Goal: Task Accomplishment & Management: Complete application form

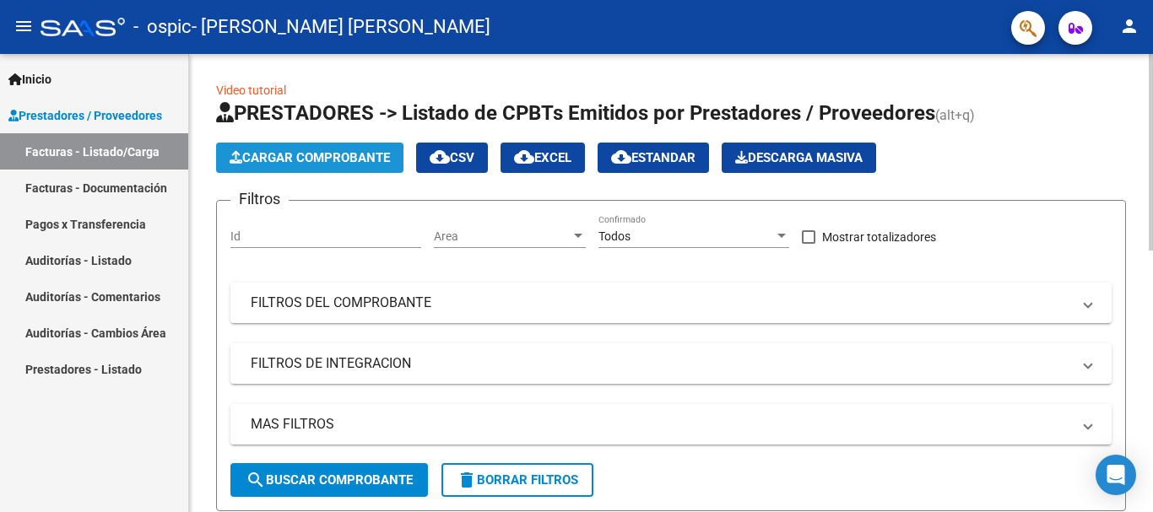
click at [268, 144] on button "Cargar Comprobante" at bounding box center [309, 158] width 187 height 30
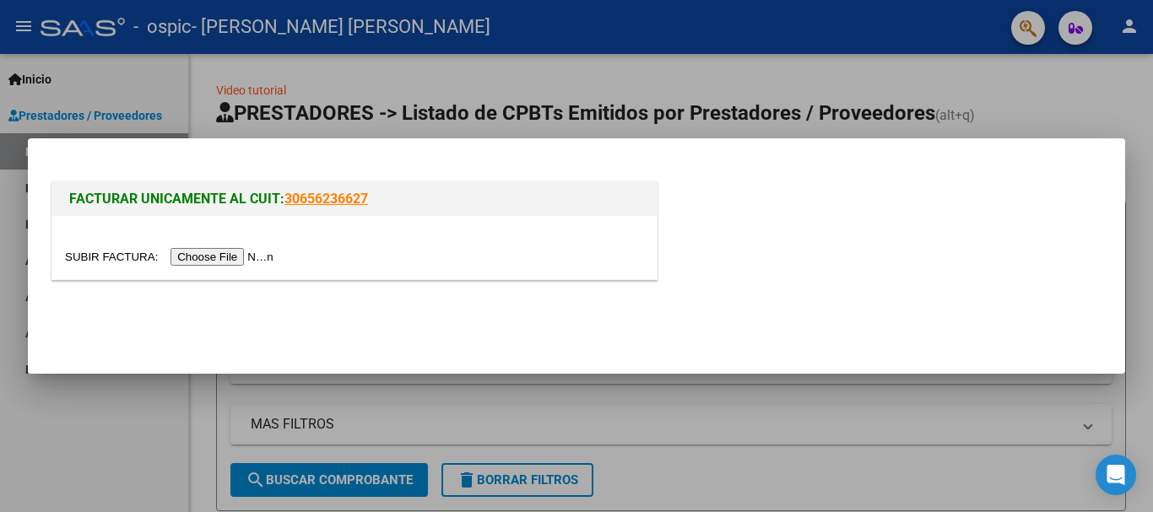
click at [218, 263] on input "file" at bounding box center [172, 257] width 214 height 18
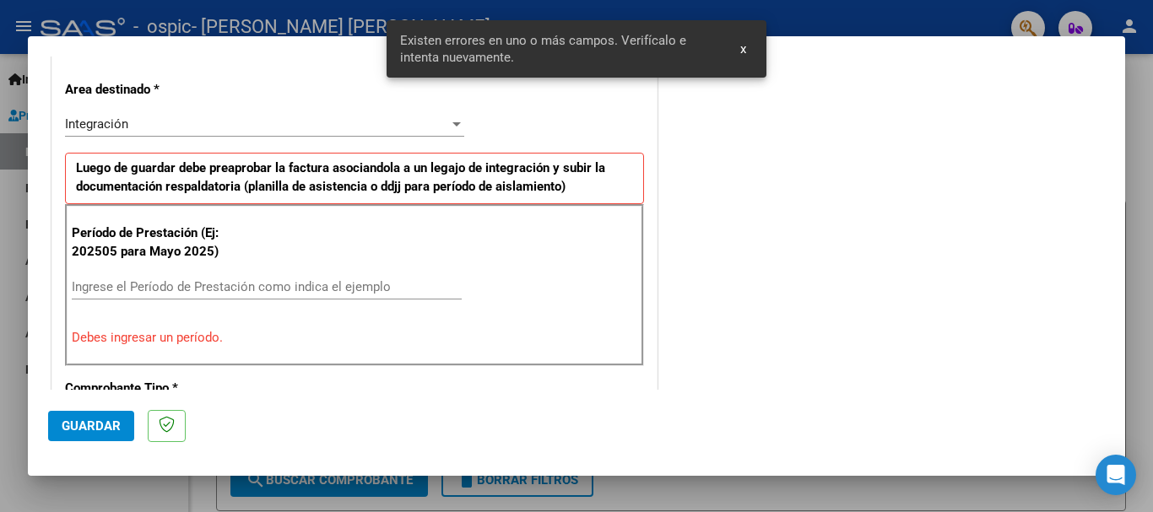
scroll to position [388, 0]
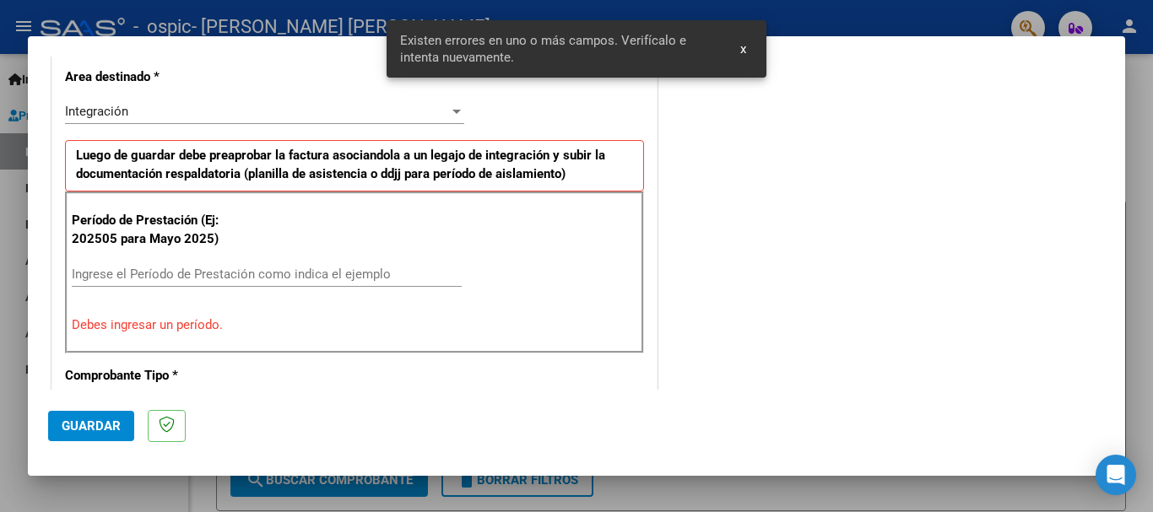
click at [283, 262] on div "Ingrese el Período de Prestación como indica el ejemplo" at bounding box center [267, 274] width 390 height 25
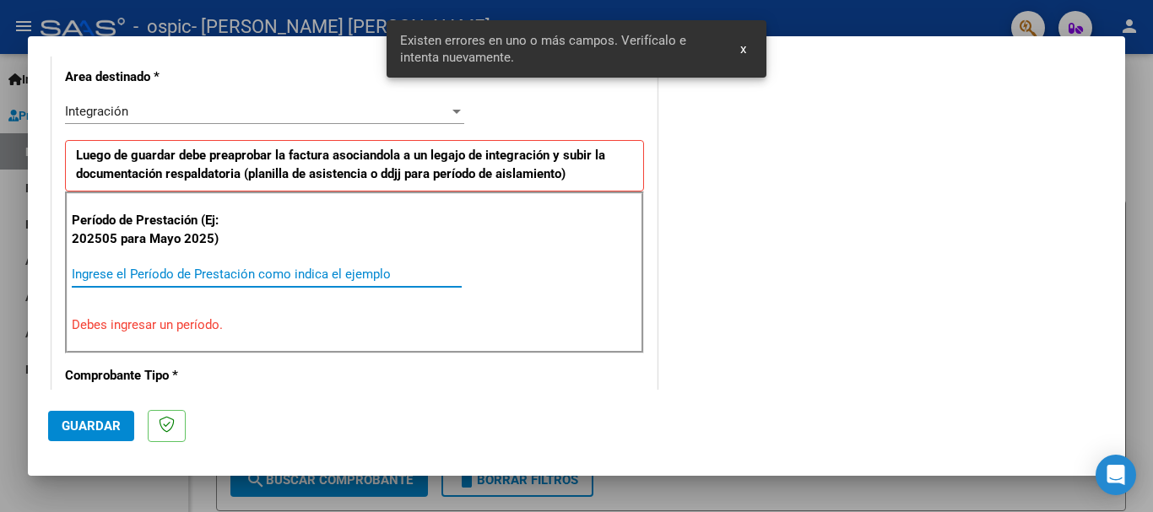
click at [275, 271] on input "Ingrese el Período de Prestación como indica el ejemplo" at bounding box center [267, 274] width 390 height 15
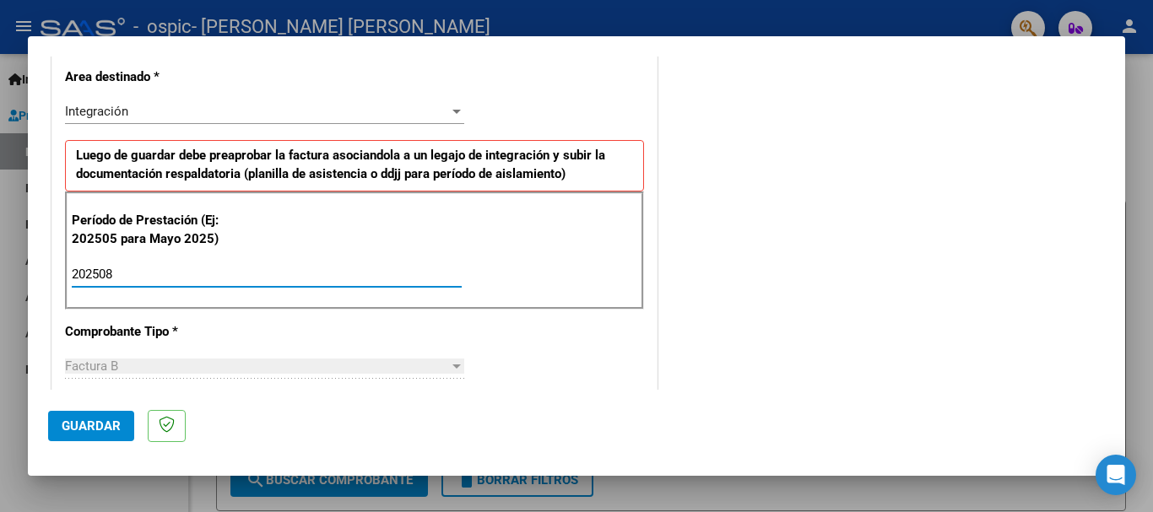
type input "202508"
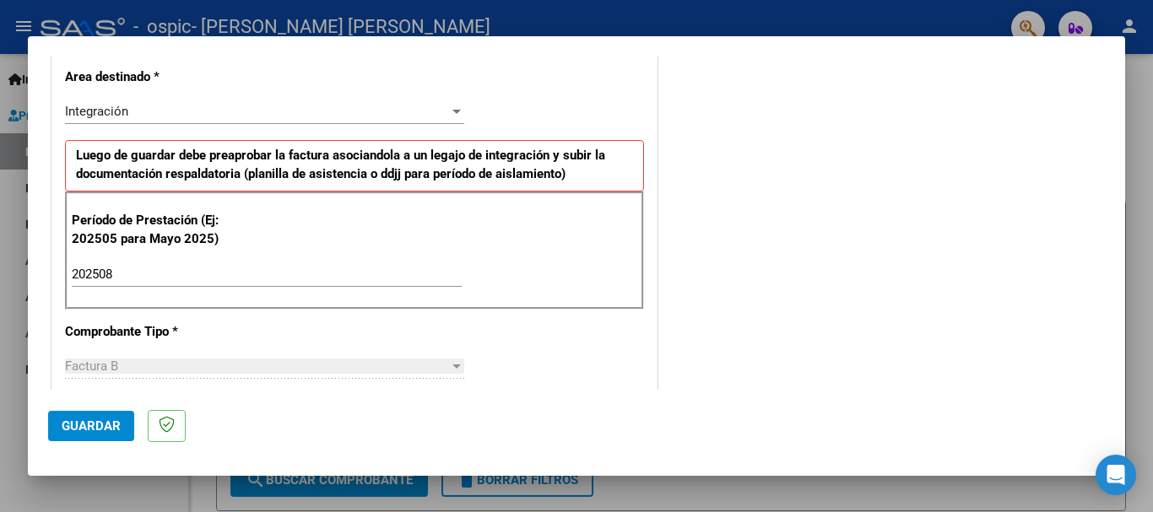
scroll to position [1097, 0]
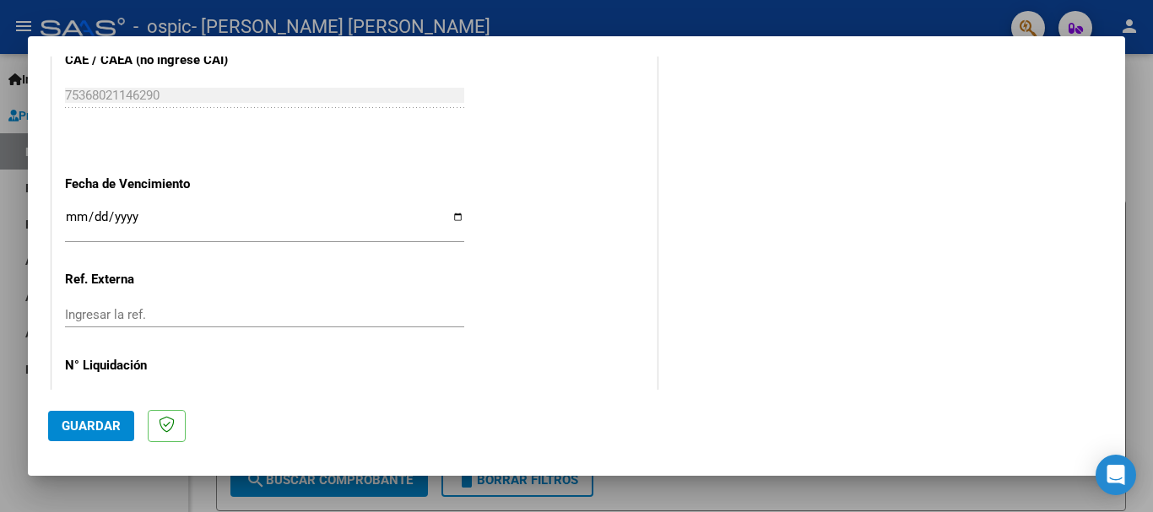
click at [450, 214] on input "Ingresar la fecha" at bounding box center [264, 223] width 399 height 27
type input "[DATE]"
click at [104, 426] on span "Guardar" at bounding box center [91, 426] width 59 height 15
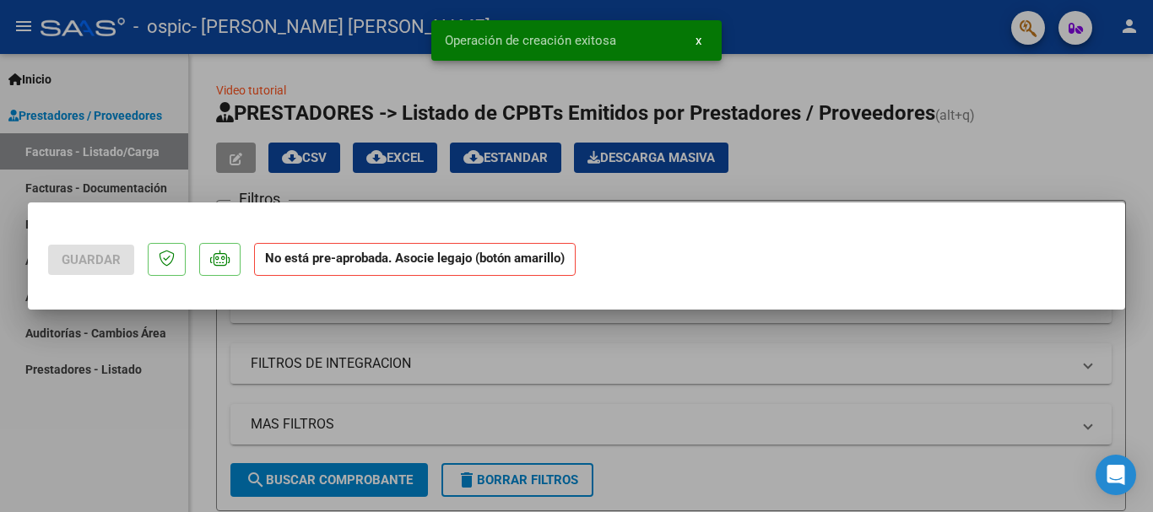
scroll to position [0, 0]
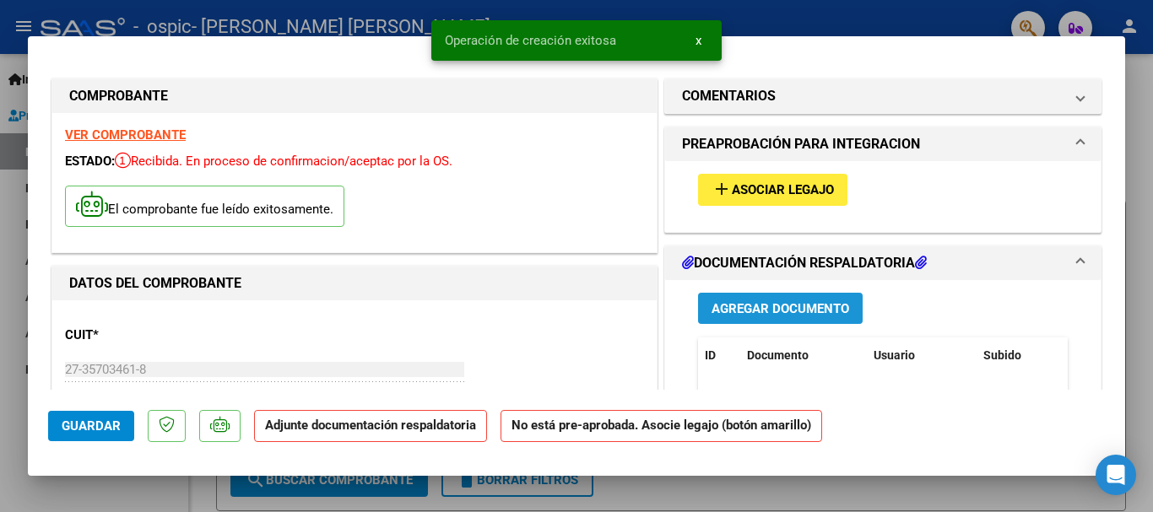
click at [763, 315] on span "Agregar Documento" at bounding box center [781, 308] width 138 height 15
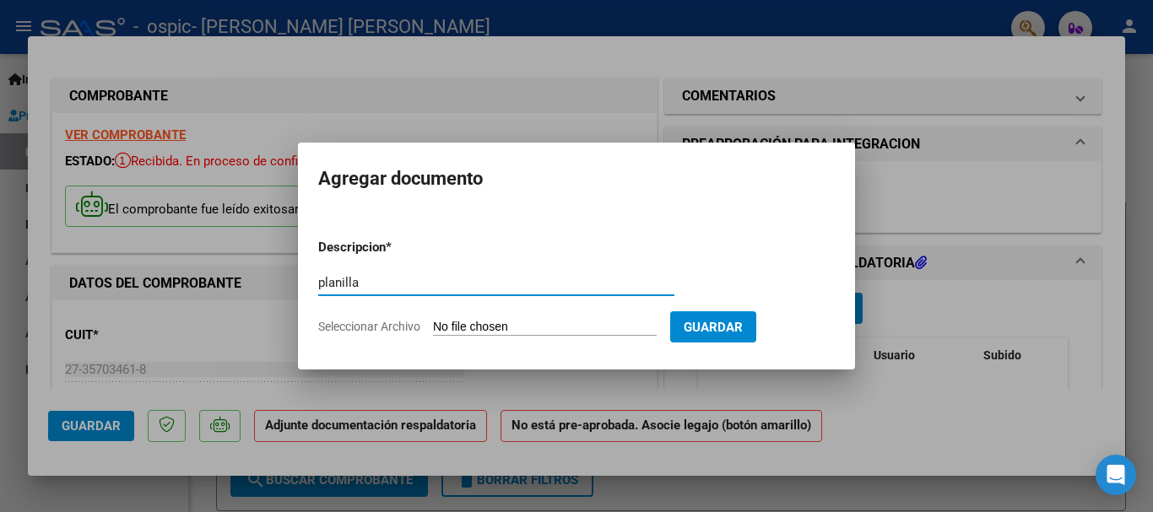
type input "planilla"
click at [477, 321] on input "Seleccionar Archivo" at bounding box center [545, 328] width 224 height 16
type input "C:\fakepath\[PERSON_NAME] 08 2025.pdf"
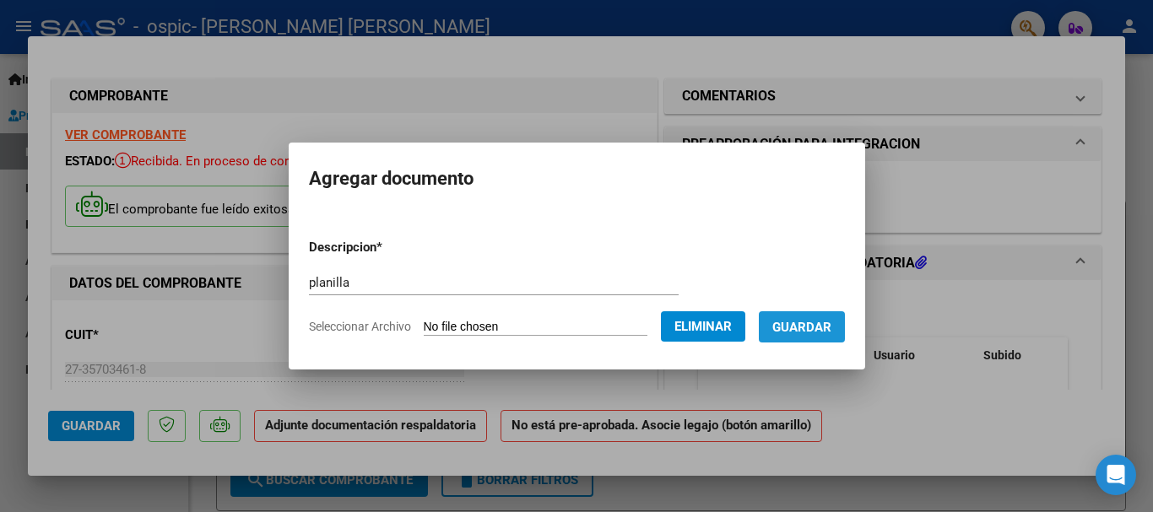
click at [818, 335] on button "Guardar" at bounding box center [802, 327] width 86 height 31
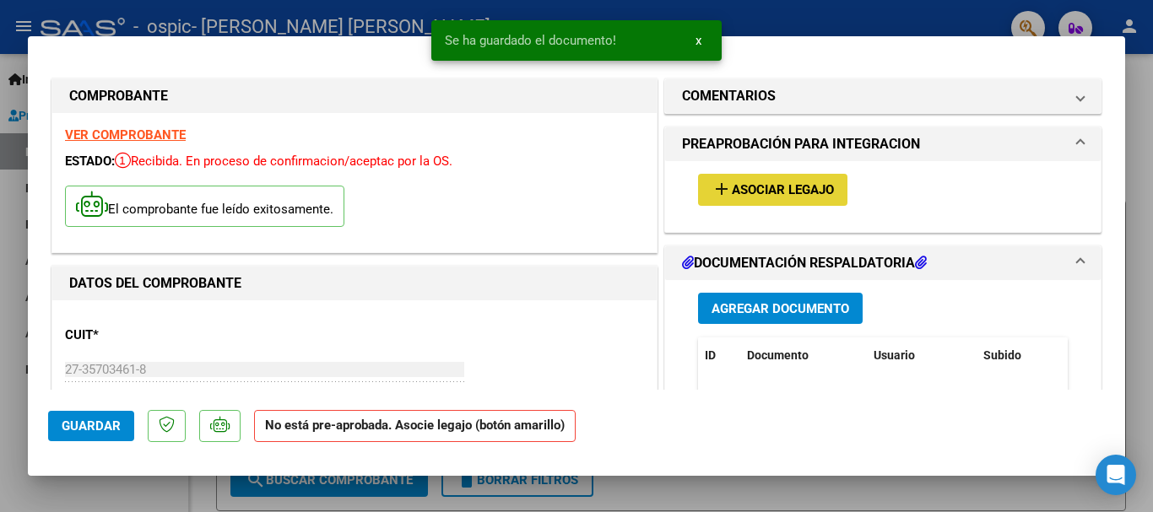
click at [815, 179] on button "add Asociar Legajo" at bounding box center [772, 189] width 149 height 31
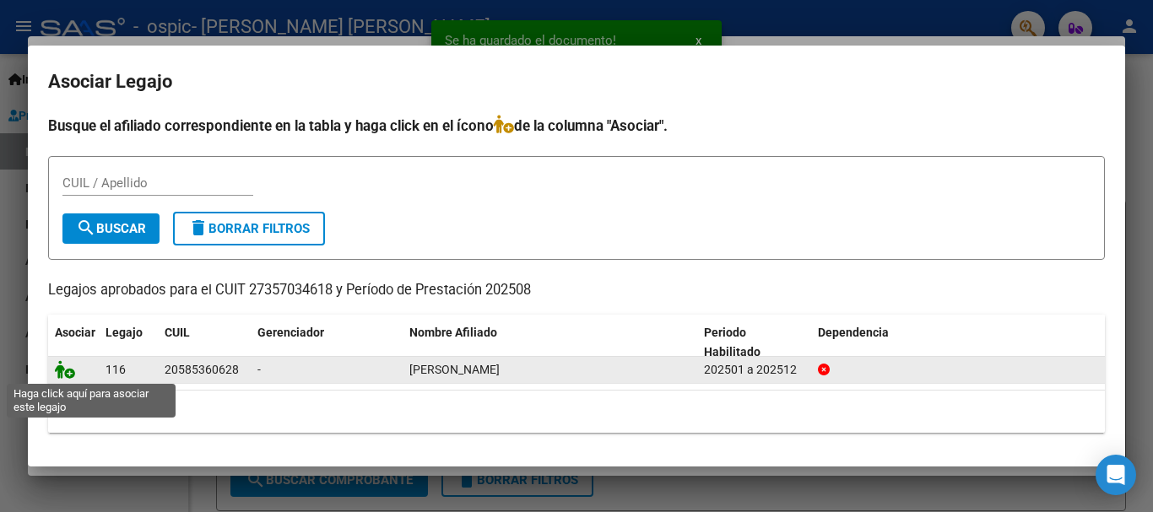
click at [67, 374] on icon at bounding box center [65, 370] width 20 height 19
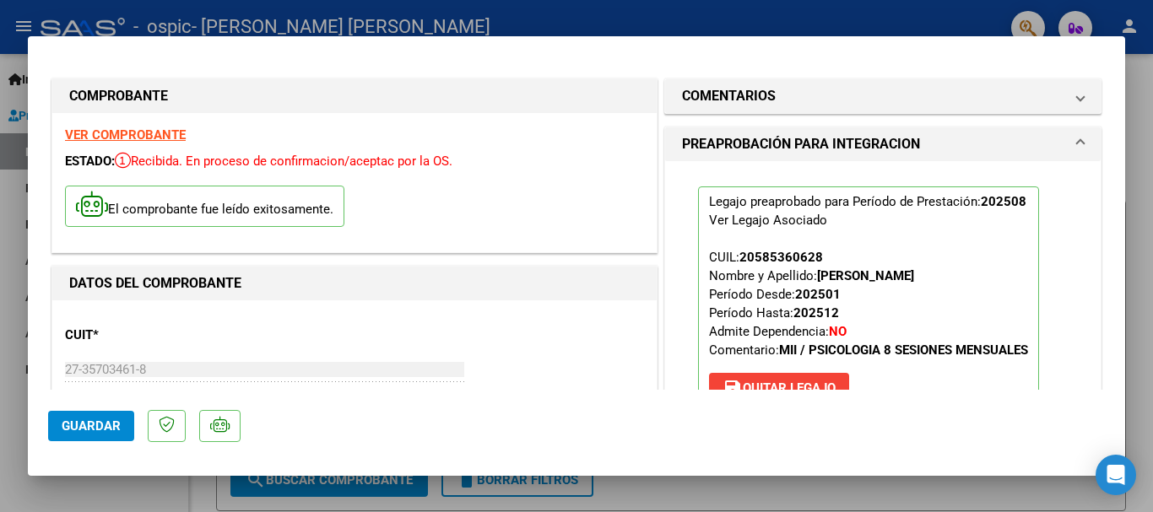
drag, startPoint x: 840, startPoint y: 371, endPoint x: 301, endPoint y: 536, distance: 563.5
click at [301, 512] on html "menu - ospic - [PERSON_NAME] [PERSON_NAME] person Inicio Instructivos Contacto …" at bounding box center [576, 256] width 1153 height 512
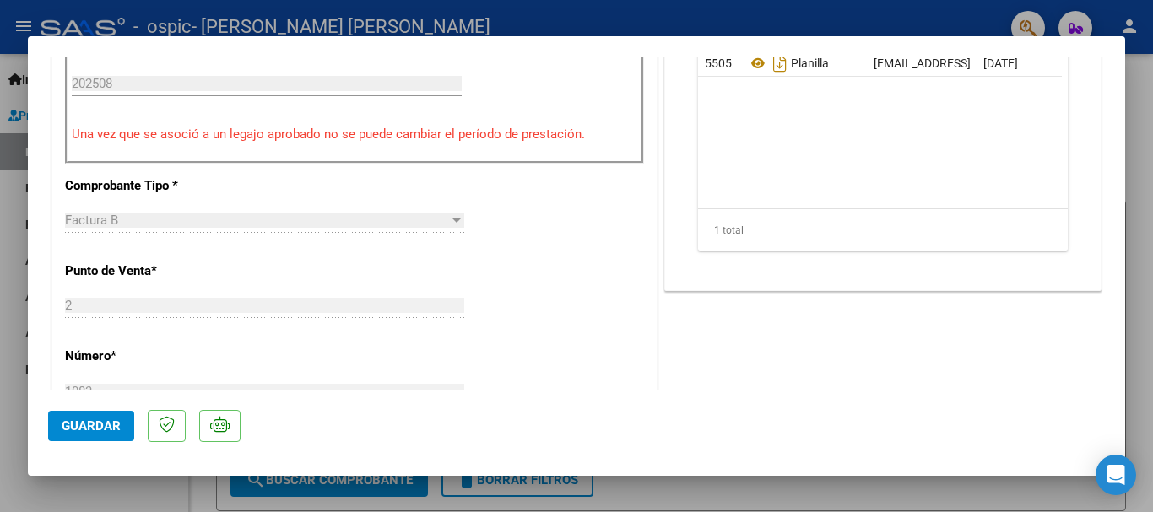
click at [79, 426] on span "Guardar" at bounding box center [91, 426] width 59 height 15
click at [68, 432] on span "Guardar" at bounding box center [91, 426] width 59 height 15
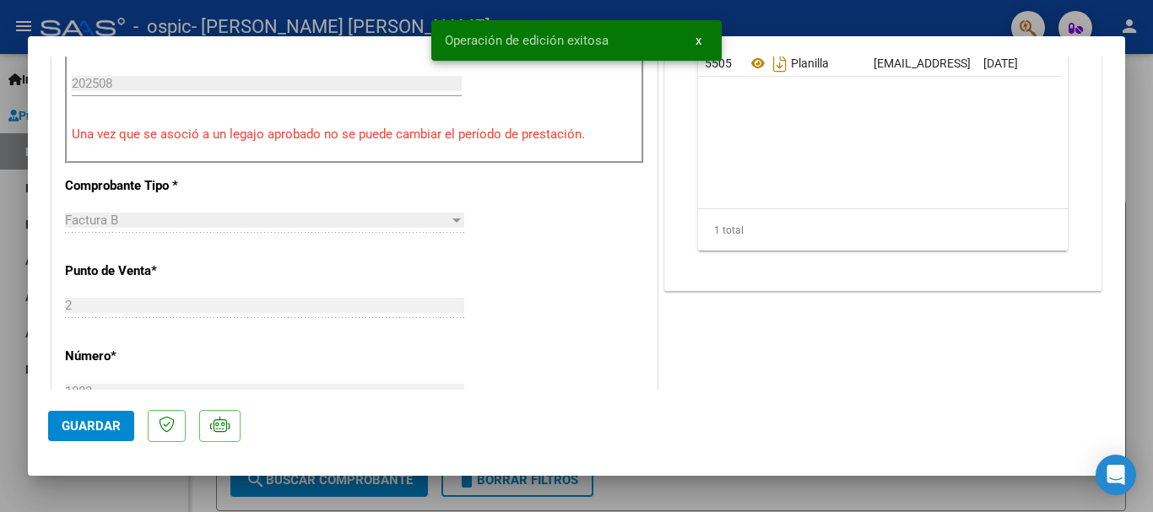
click at [1144, 196] on div at bounding box center [576, 256] width 1153 height 512
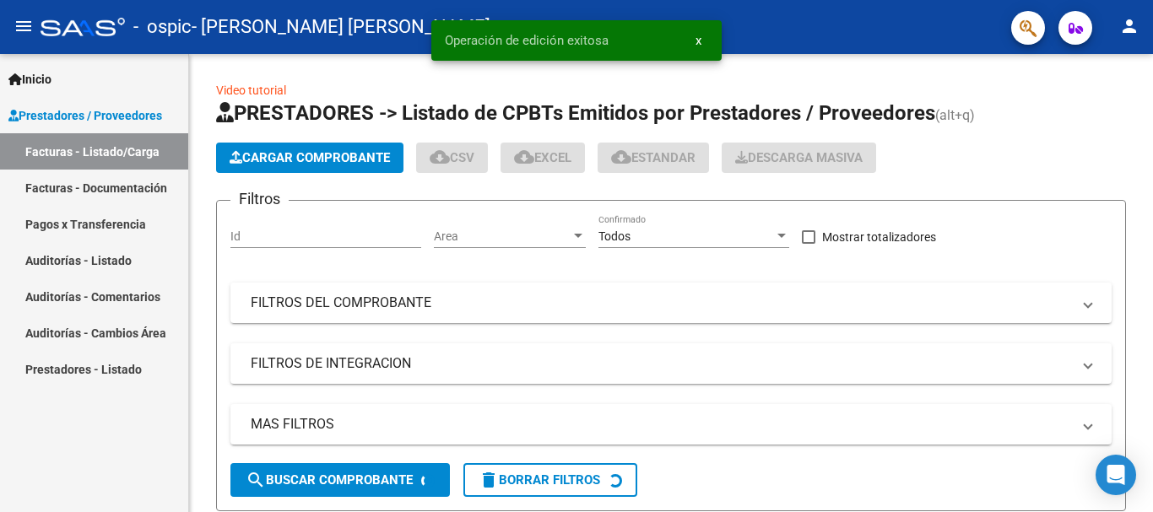
click at [697, 40] on span "x" at bounding box center [699, 40] width 6 height 15
